Goal: Transaction & Acquisition: Purchase product/service

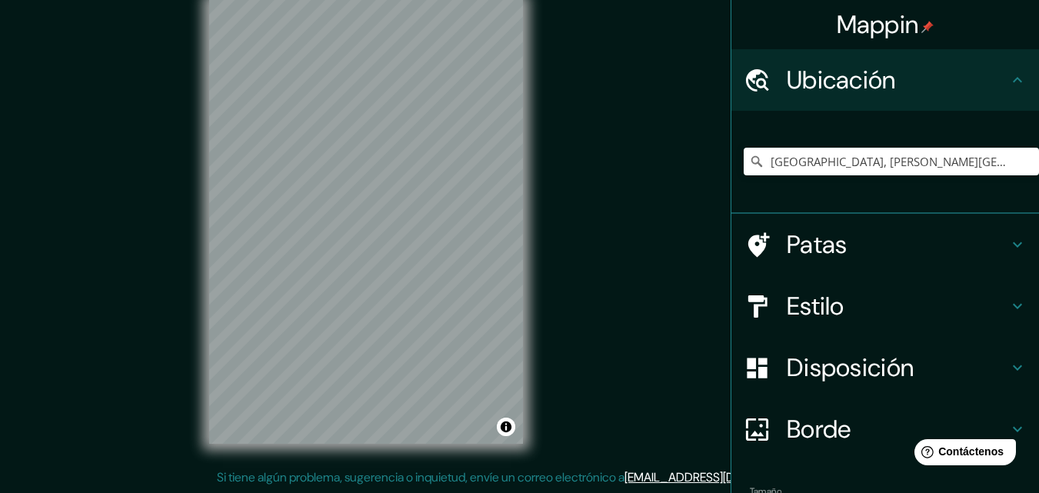
click at [792, 313] on font "Estilo" at bounding box center [816, 306] width 58 height 32
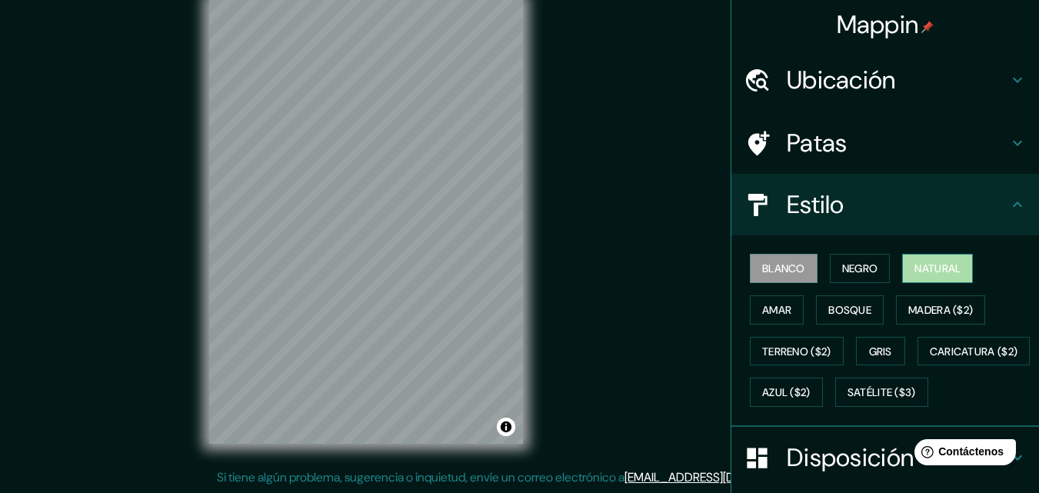
click at [926, 264] on font "Natural" at bounding box center [938, 269] width 46 height 14
click at [762, 265] on font "Blanco" at bounding box center [783, 269] width 43 height 14
click at [830, 266] on button "Negro" at bounding box center [860, 268] width 61 height 29
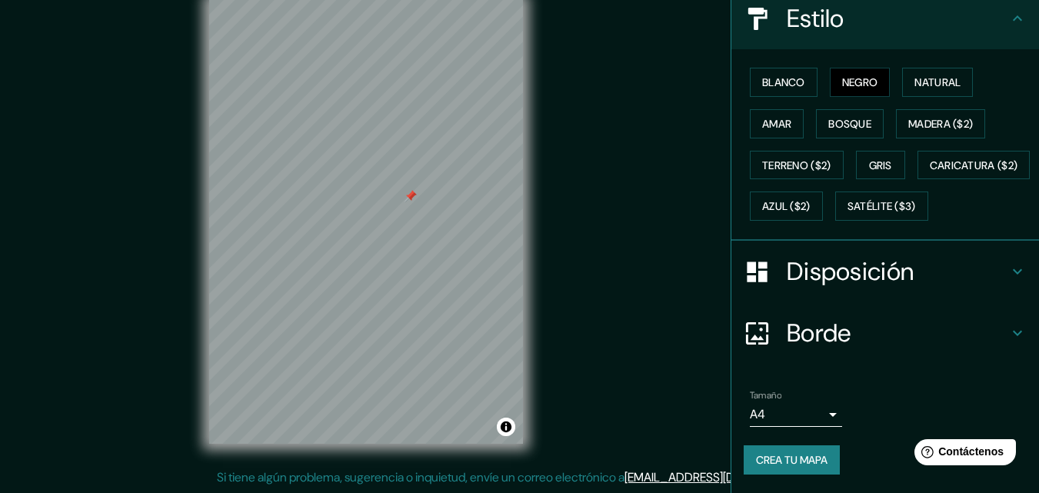
scroll to position [227, 0]
click at [777, 458] on font "Crea tu mapa" at bounding box center [792, 460] width 72 height 14
click at [777, 458] on div "Crea tu mapa" at bounding box center [885, 459] width 283 height 29
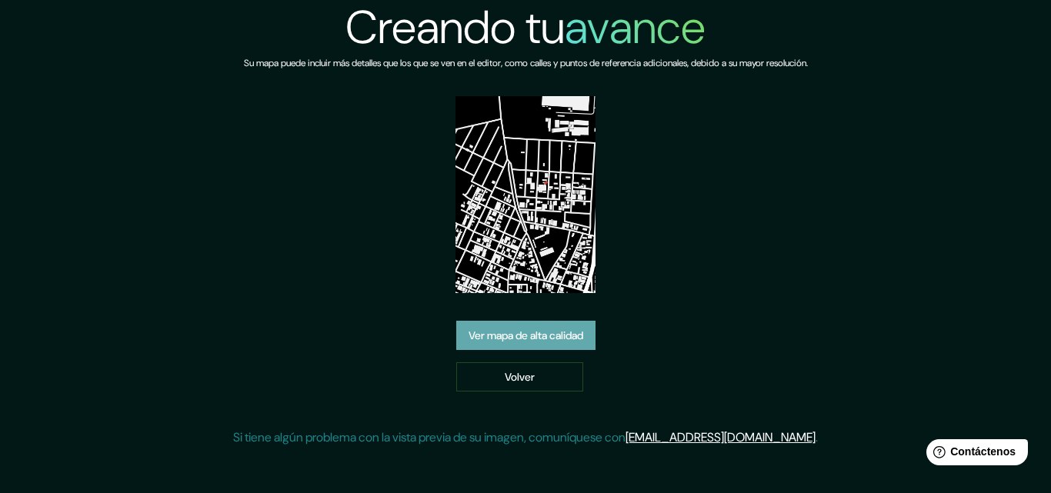
click at [547, 332] on font "Ver mapa de alta calidad" at bounding box center [525, 336] width 115 height 14
